Goal: Task Accomplishment & Management: Use online tool/utility

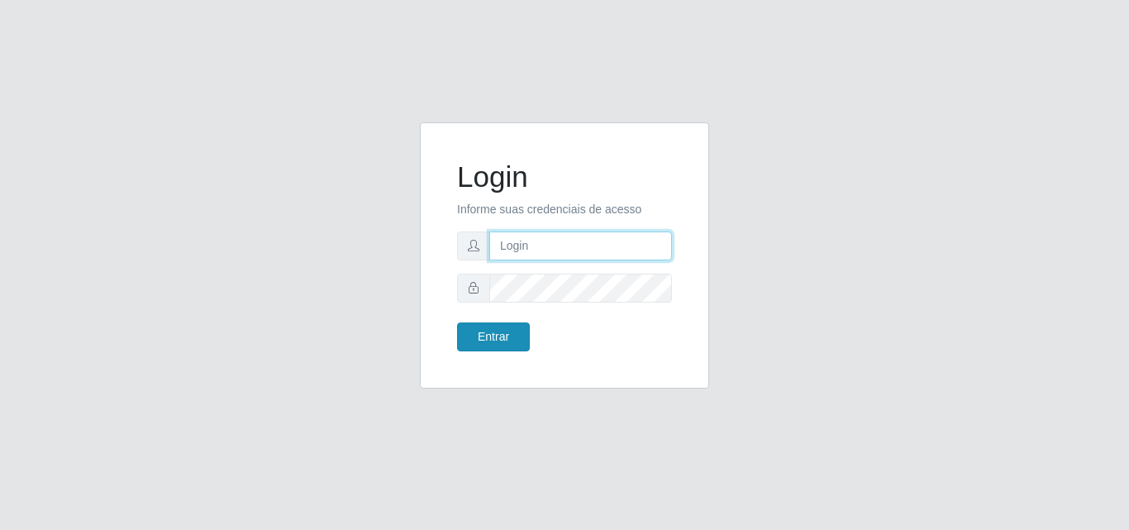
type input "[EMAIL_ADDRESS][DOMAIN_NAME]"
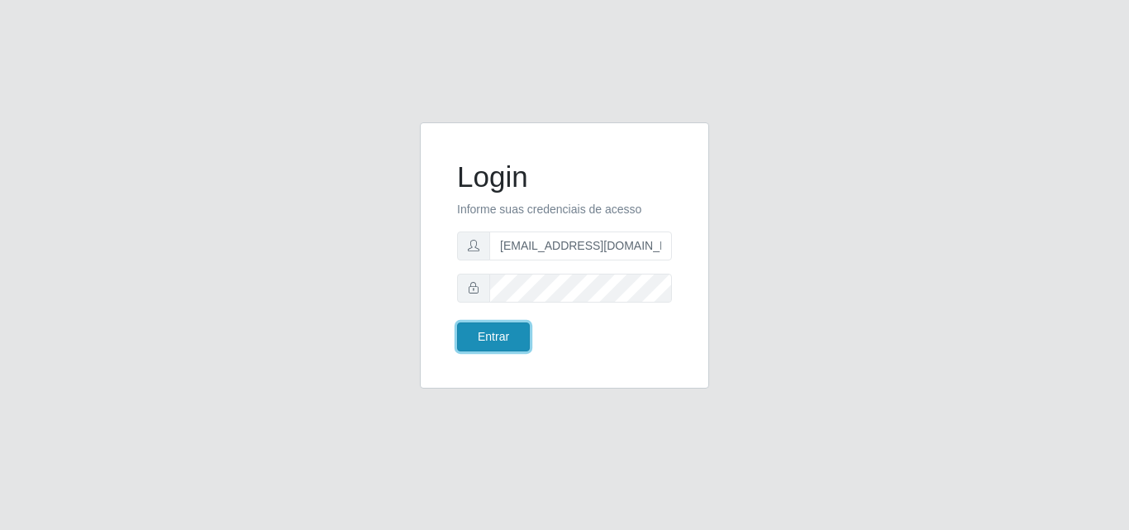
click at [515, 340] on button "Entrar" at bounding box center [493, 336] width 73 height 29
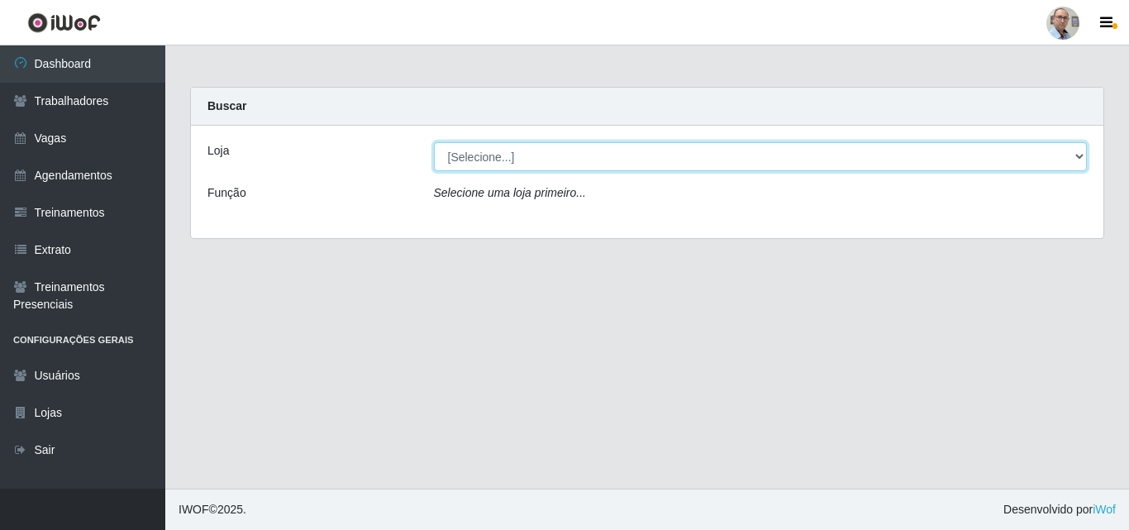
click at [736, 160] on select "[Selecione...] Mar Vermelho - Loja 04" at bounding box center [761, 156] width 654 height 29
select select "251"
click at [434, 142] on select "[Selecione...] Mar Vermelho - Loja 04" at bounding box center [761, 156] width 654 height 29
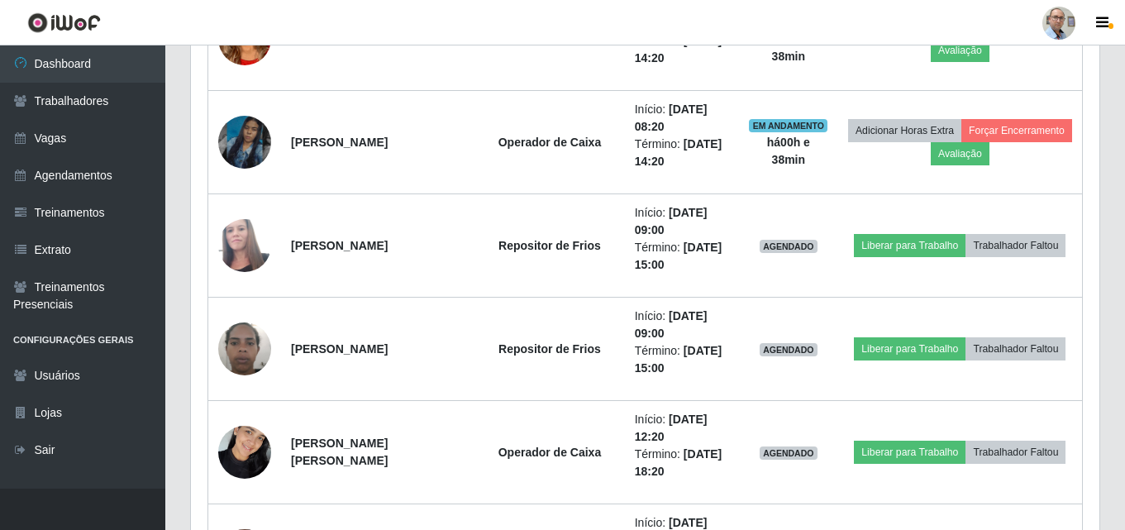
scroll to position [1570, 0]
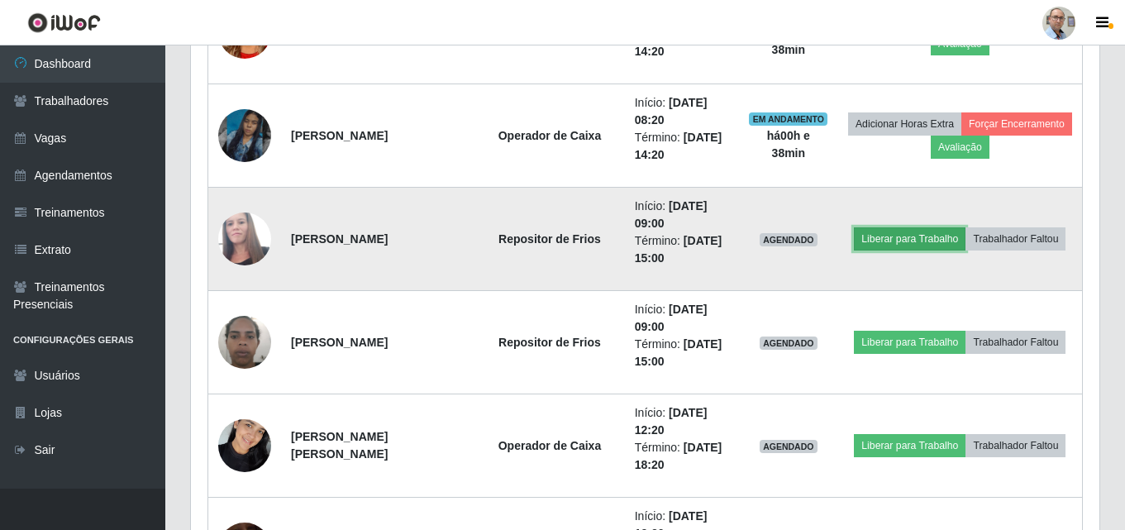
click at [901, 240] on button "Liberar para Trabalho" at bounding box center [910, 238] width 112 height 23
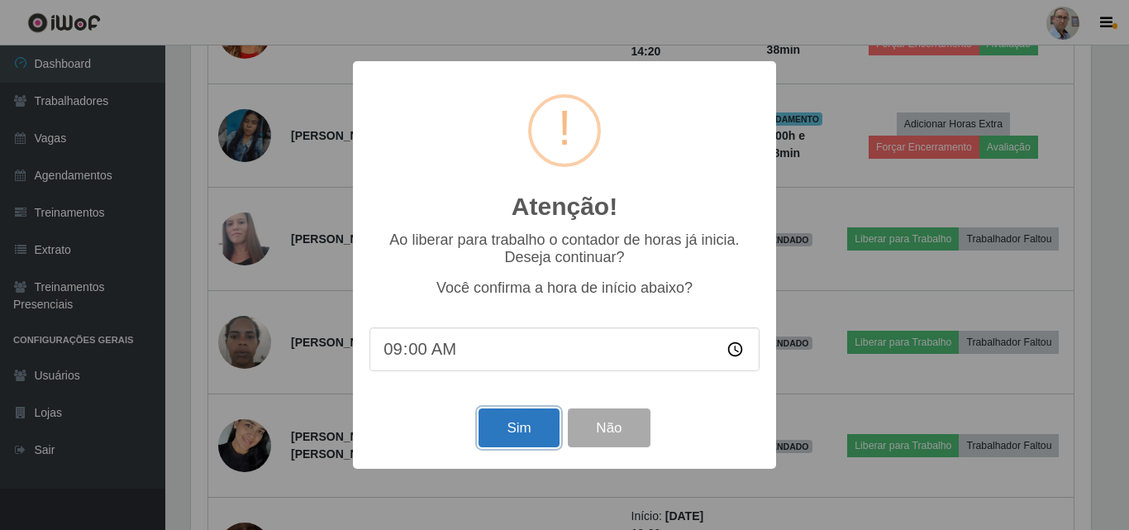
click at [527, 427] on button "Sim" at bounding box center [519, 427] width 80 height 39
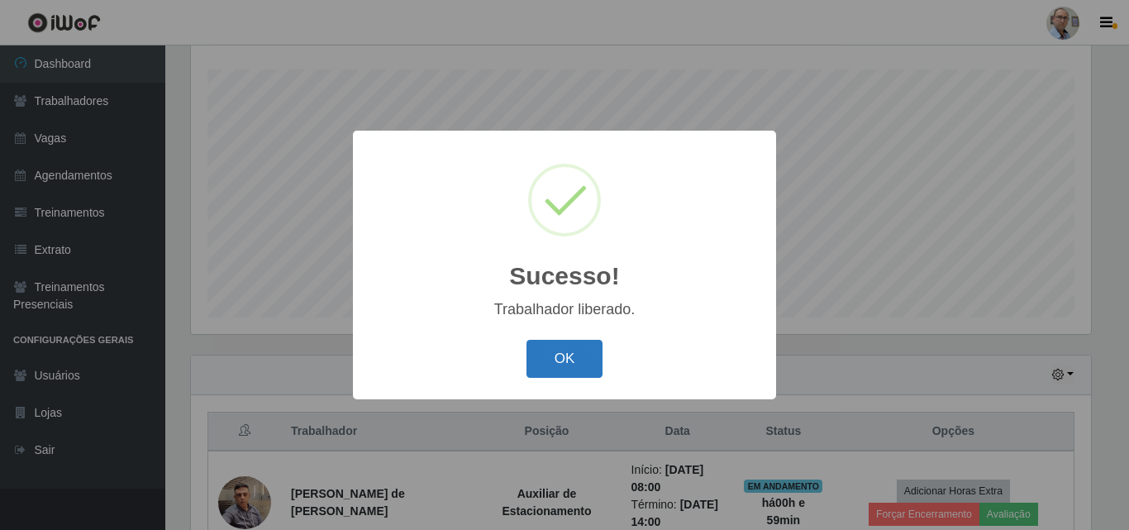
click at [546, 360] on button "OK" at bounding box center [564, 359] width 77 height 39
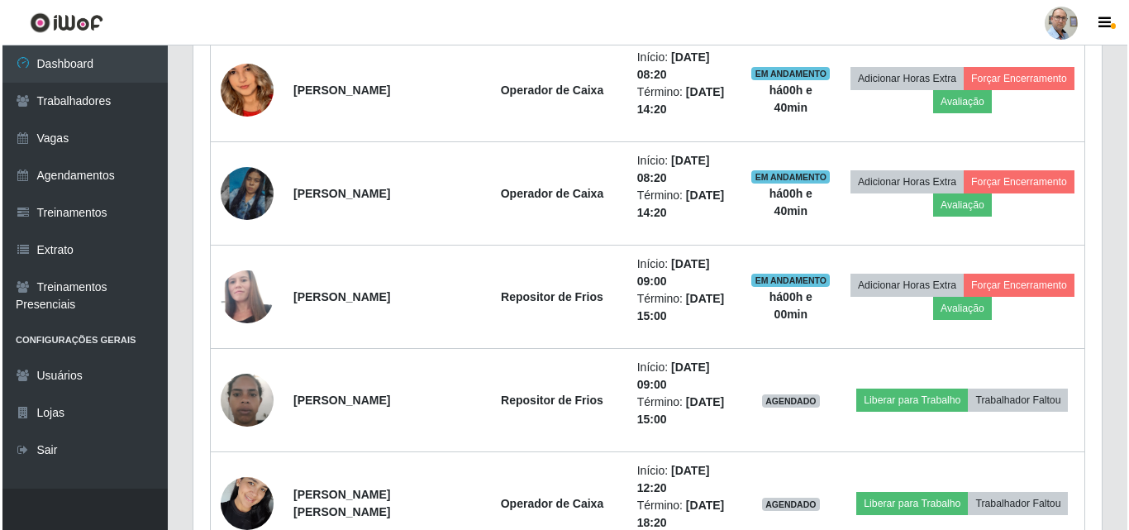
scroll to position [1513, 0]
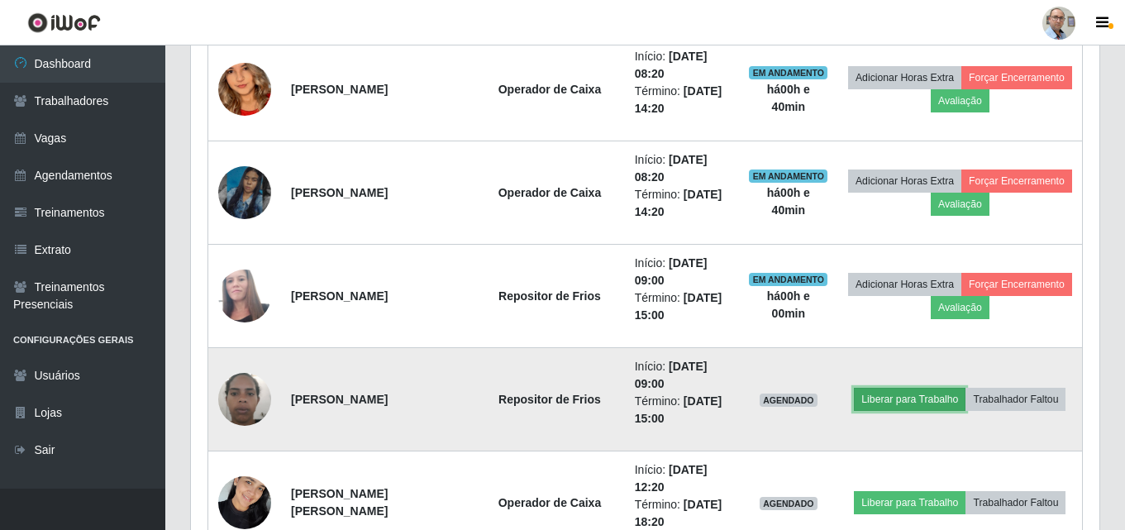
click at [935, 399] on button "Liberar para Trabalho" at bounding box center [910, 399] width 112 height 23
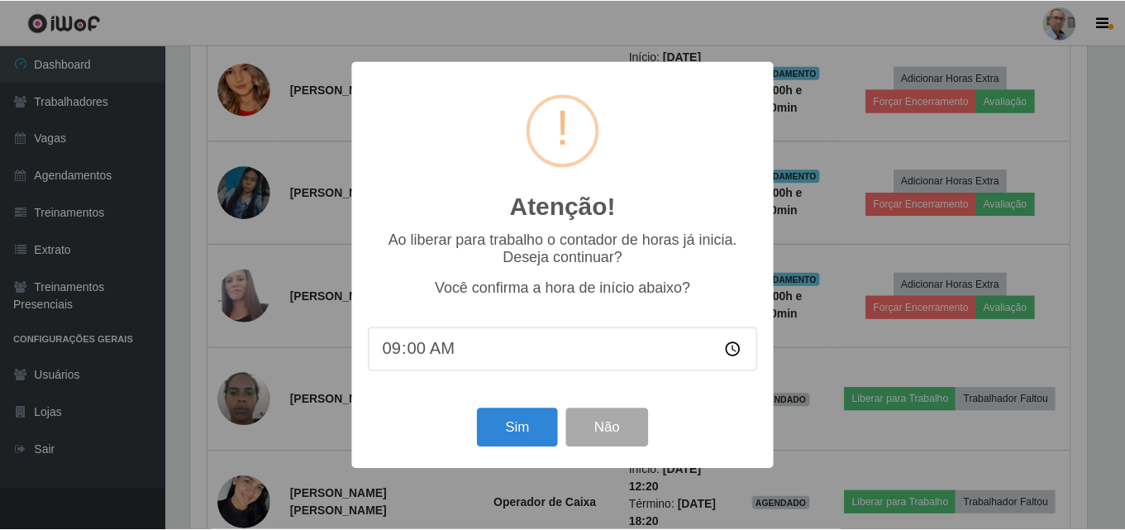
scroll to position [343, 900]
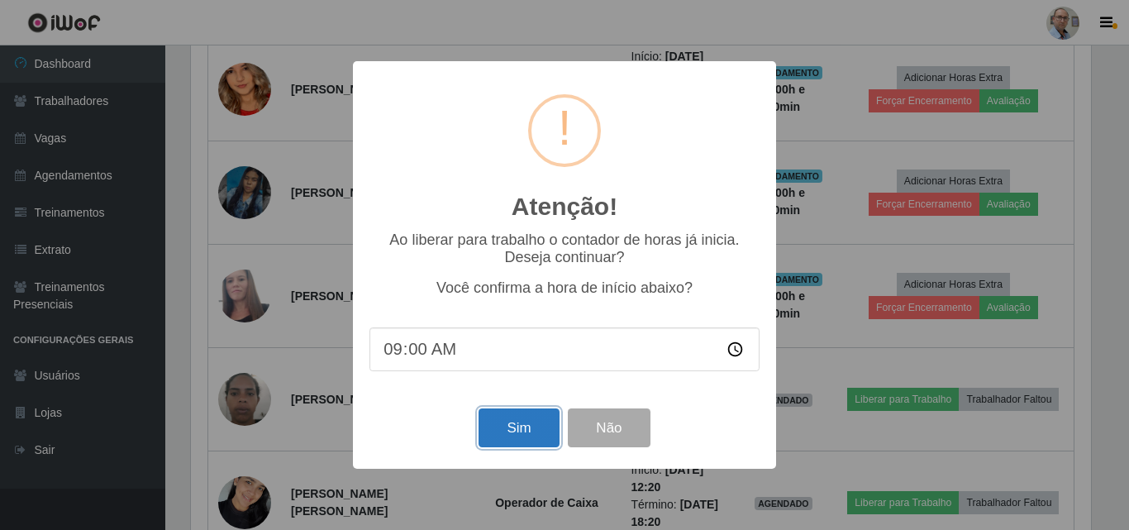
click at [521, 422] on button "Sim" at bounding box center [519, 427] width 80 height 39
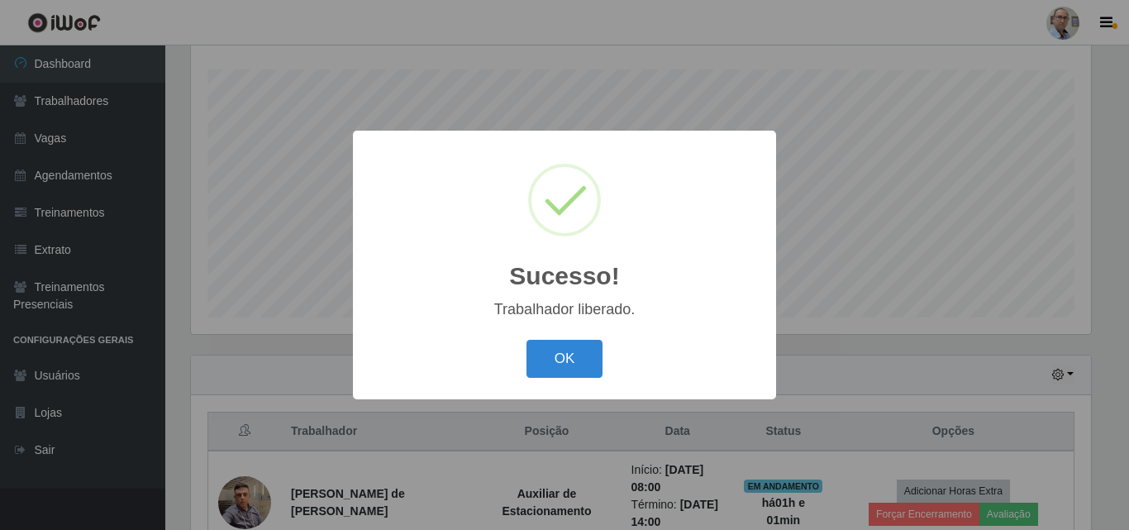
click at [526, 340] on button "OK" at bounding box center [564, 359] width 77 height 39
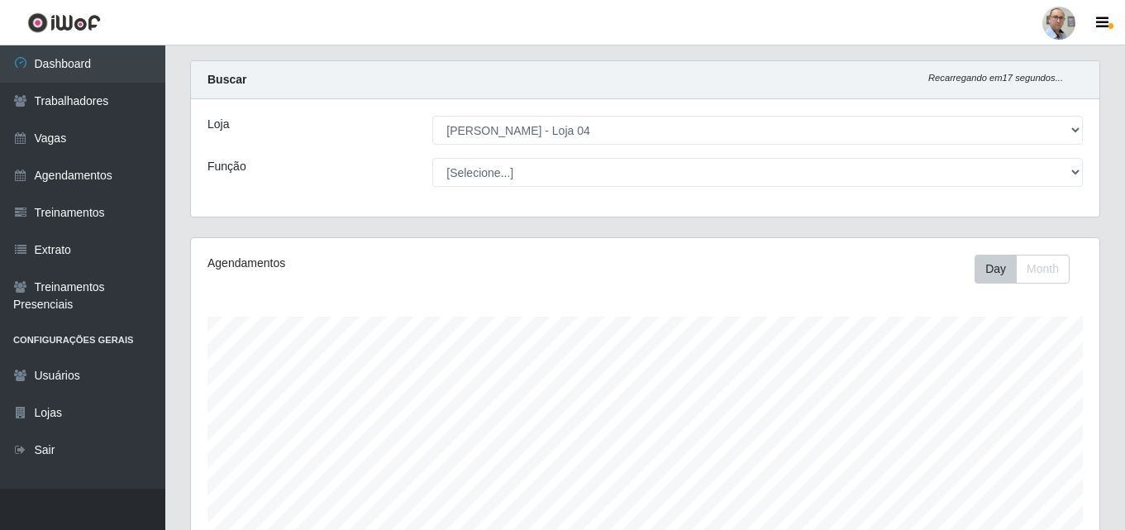
scroll to position [26, 0]
